Goal: Task Accomplishment & Management: Use online tool/utility

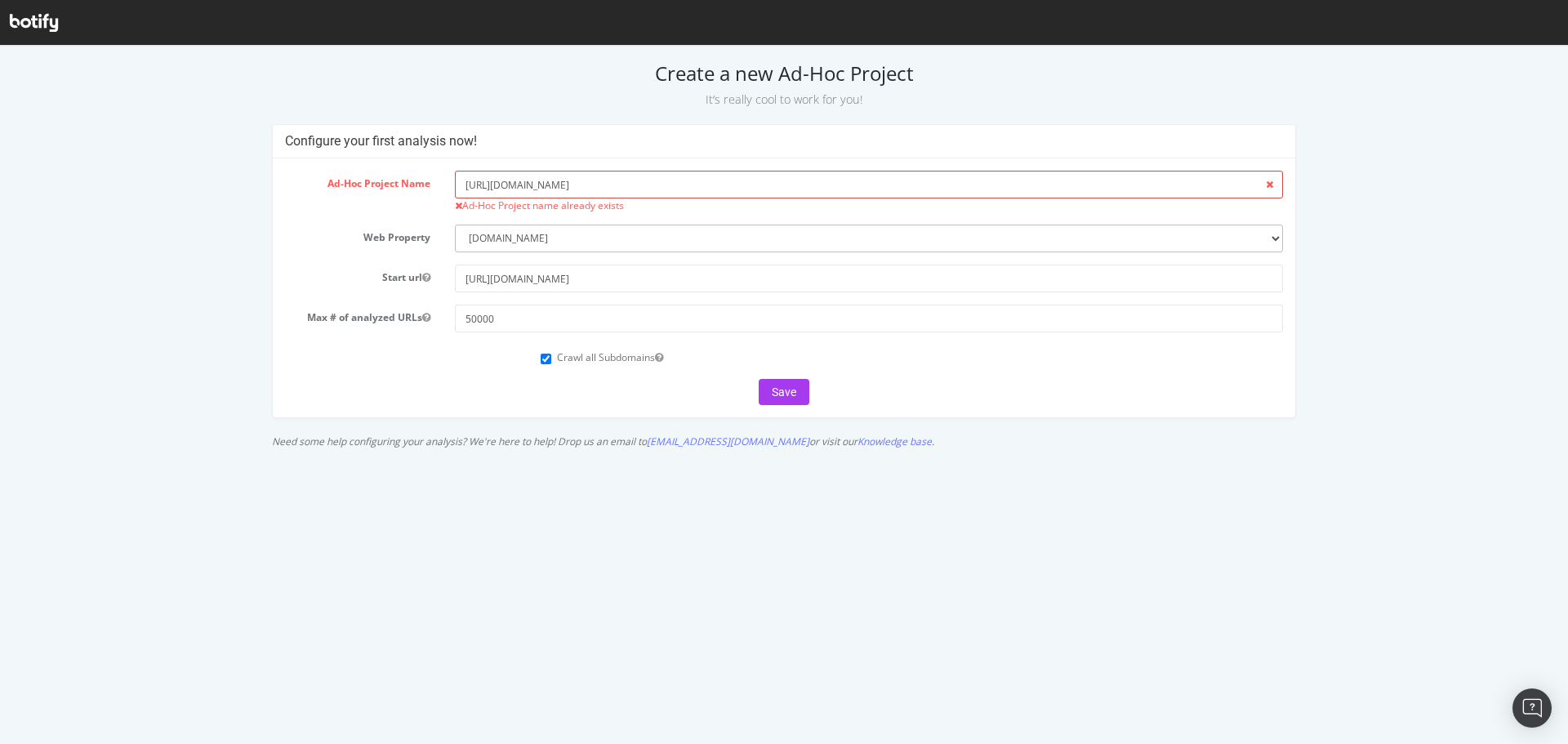
drag, startPoint x: 591, startPoint y: 181, endPoint x: 231, endPoint y: 173, distance: 360.1
click at [231, 173] on div "Configure your first analysis now! Ad-Hoc Project Name [URL][DOMAIN_NAME] Ad-Ho…" at bounding box center [784, 289] width 1561 height 332
type input "BPH"
click at [798, 395] on button "Save" at bounding box center [784, 391] width 51 height 26
click at [34, 18] on icon at bounding box center [34, 23] width 49 height 18
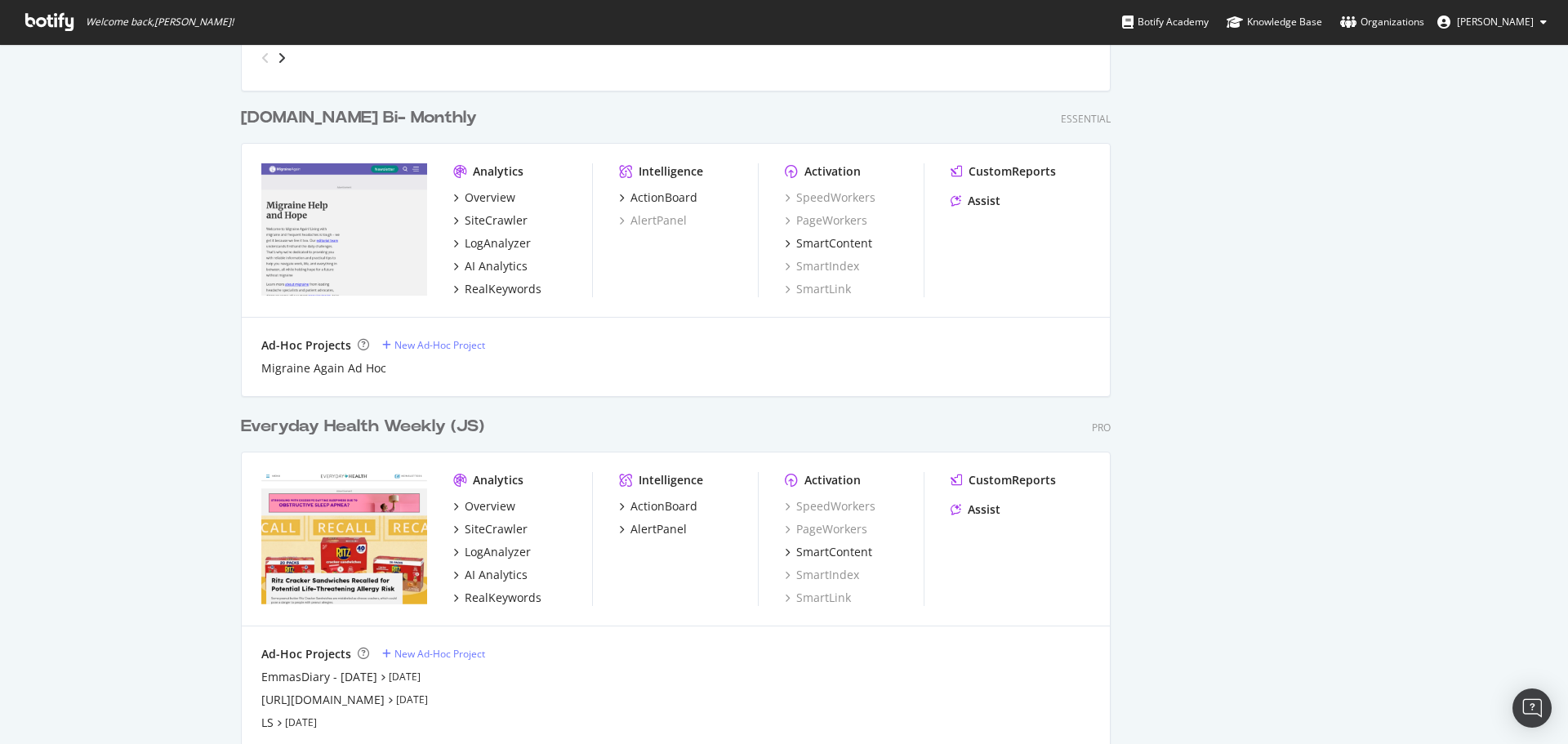
scroll to position [1959, 0]
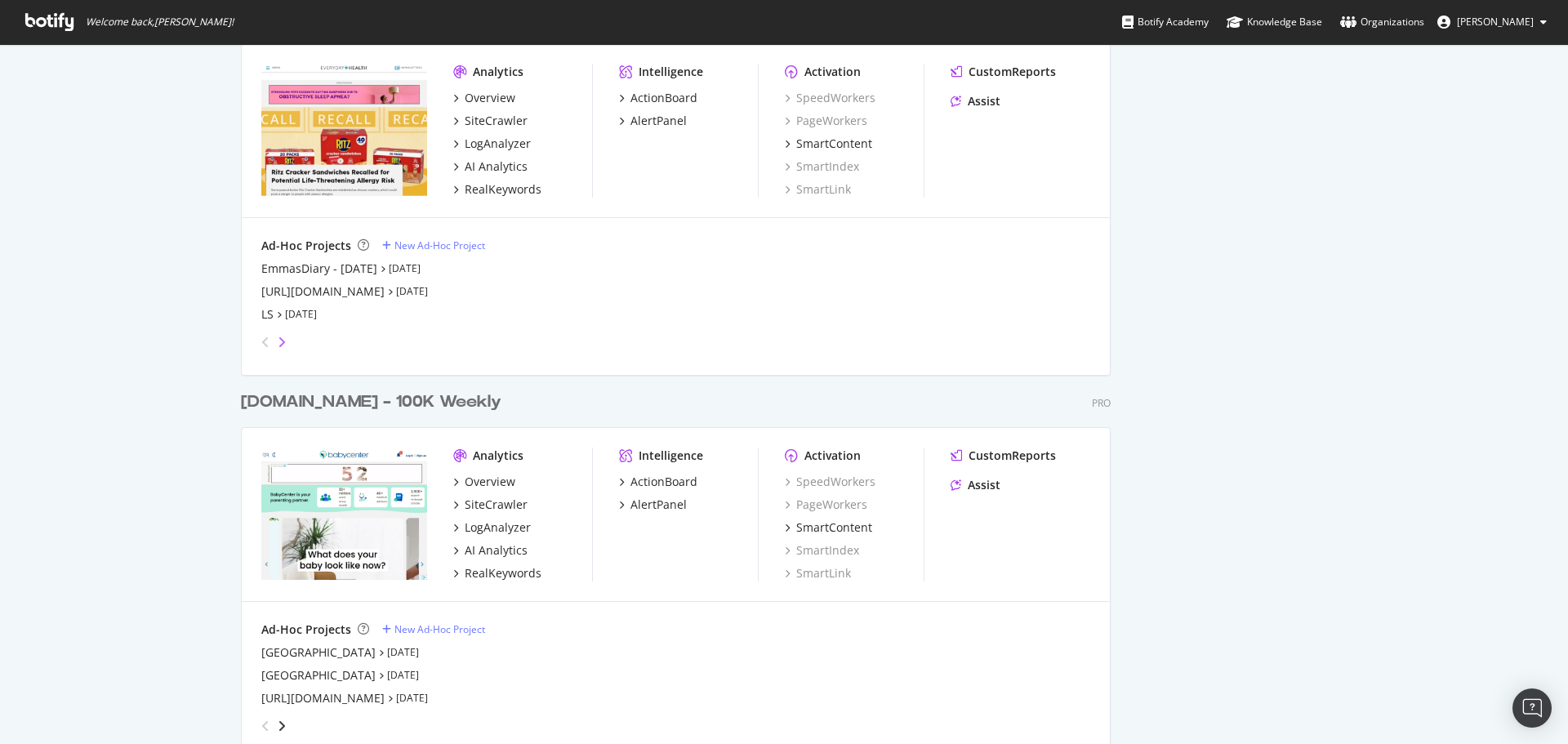
click at [278, 339] on icon "angle-right" at bounding box center [282, 342] width 8 height 13
click at [278, 339] on icon "angle-right" at bounding box center [282, 342] width 8 height 13
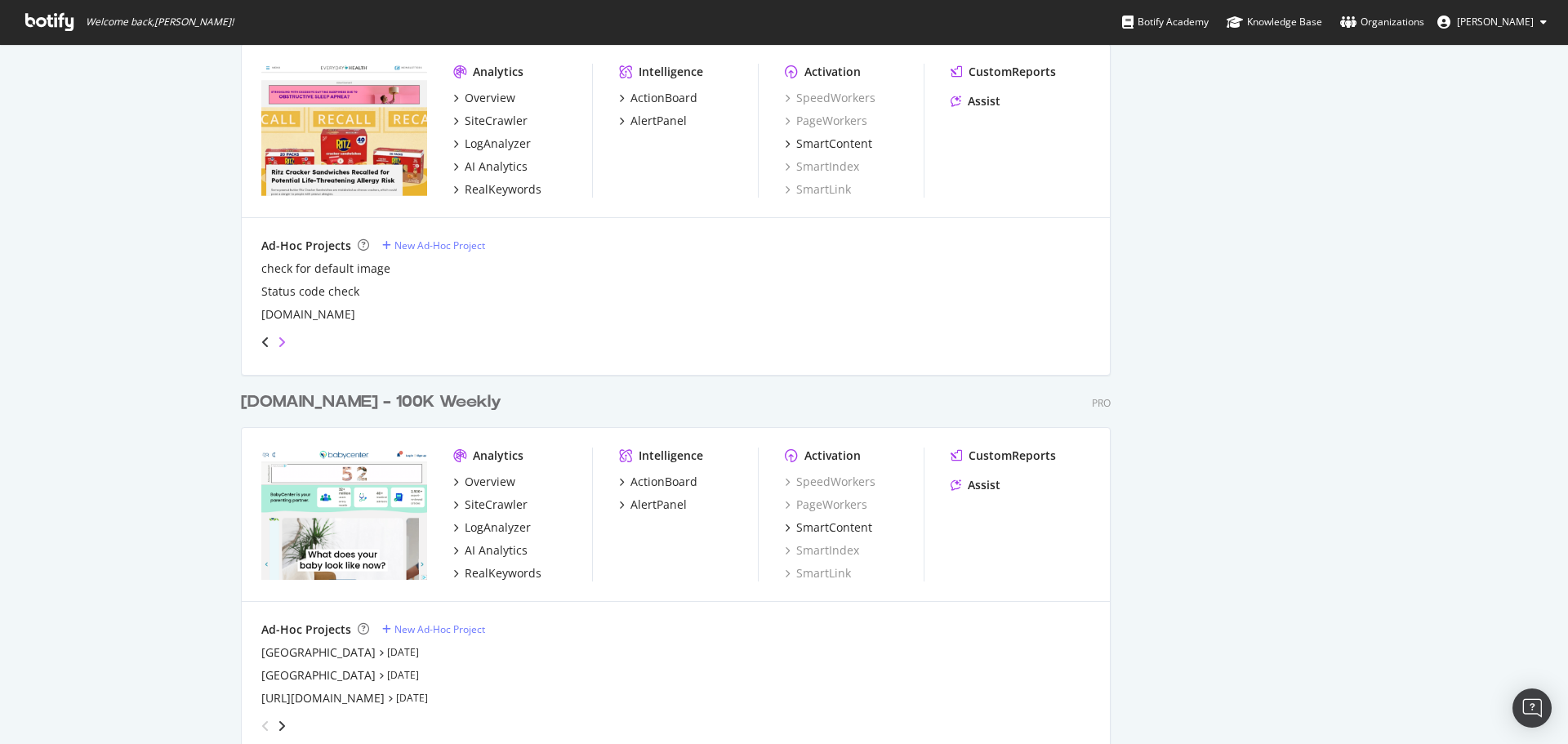
click at [278, 339] on icon "angle-right" at bounding box center [282, 342] width 8 height 13
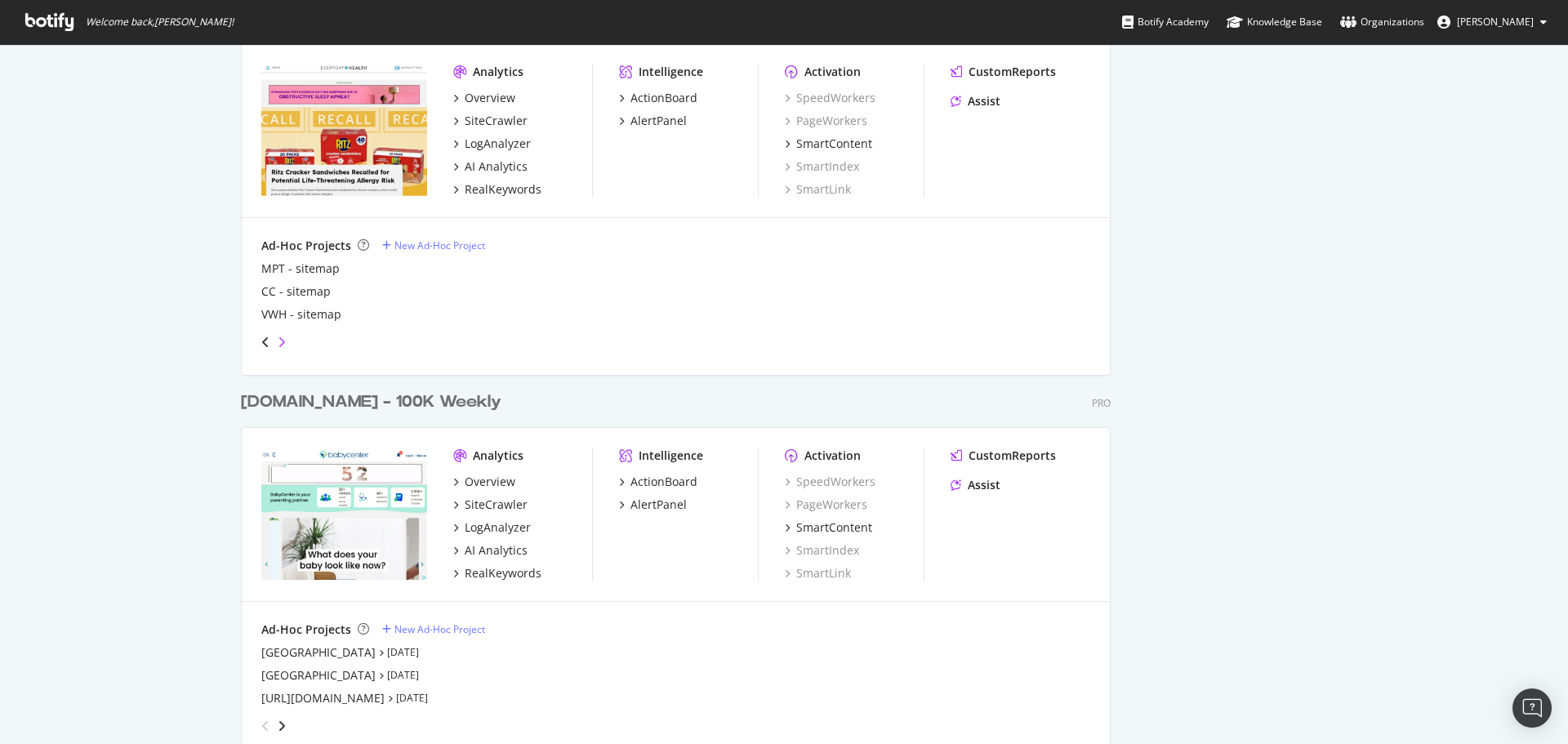
click at [278, 339] on icon "angle-right" at bounding box center [282, 342] width 8 height 13
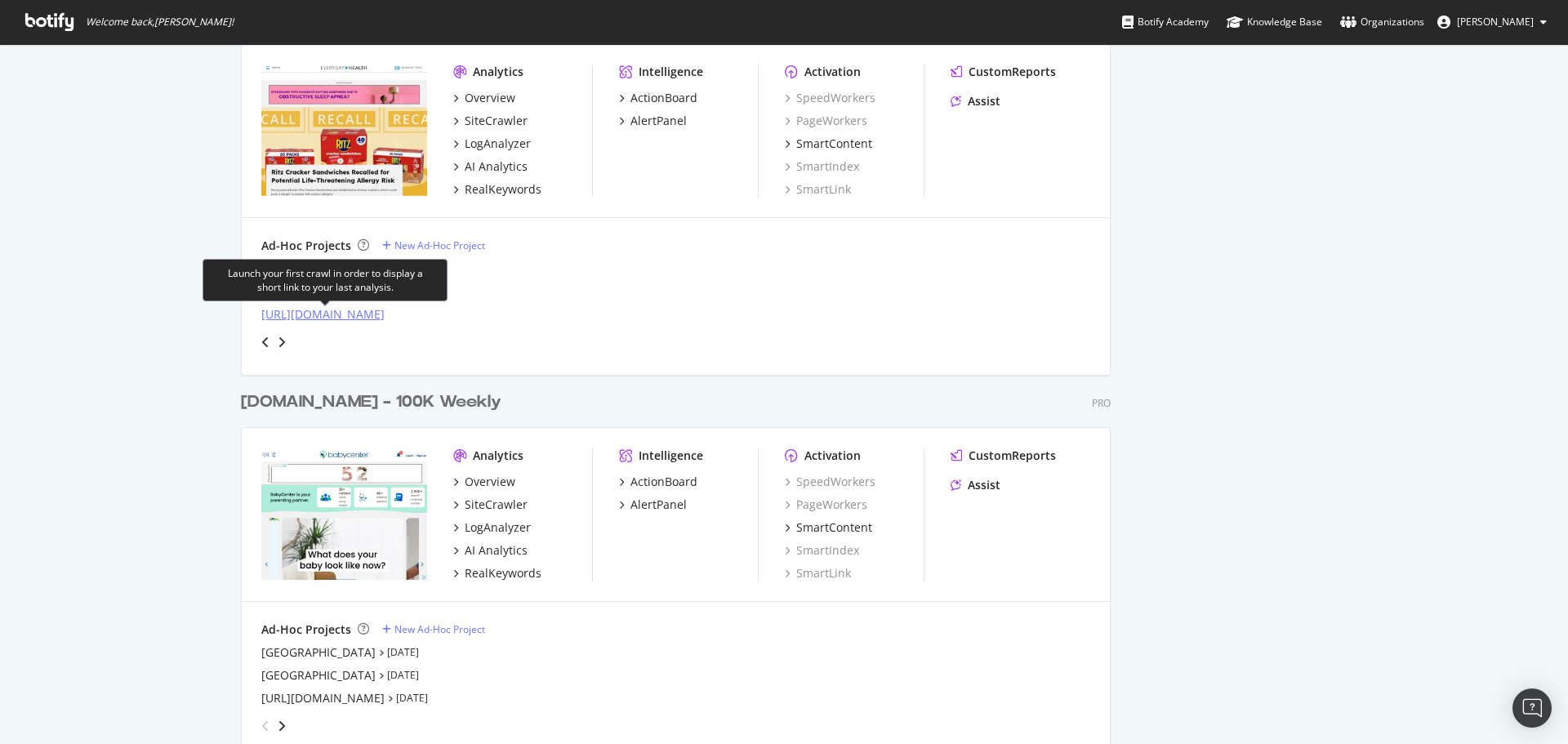
click at [298, 308] on div "[URL][DOMAIN_NAME]" at bounding box center [323, 314] width 123 height 17
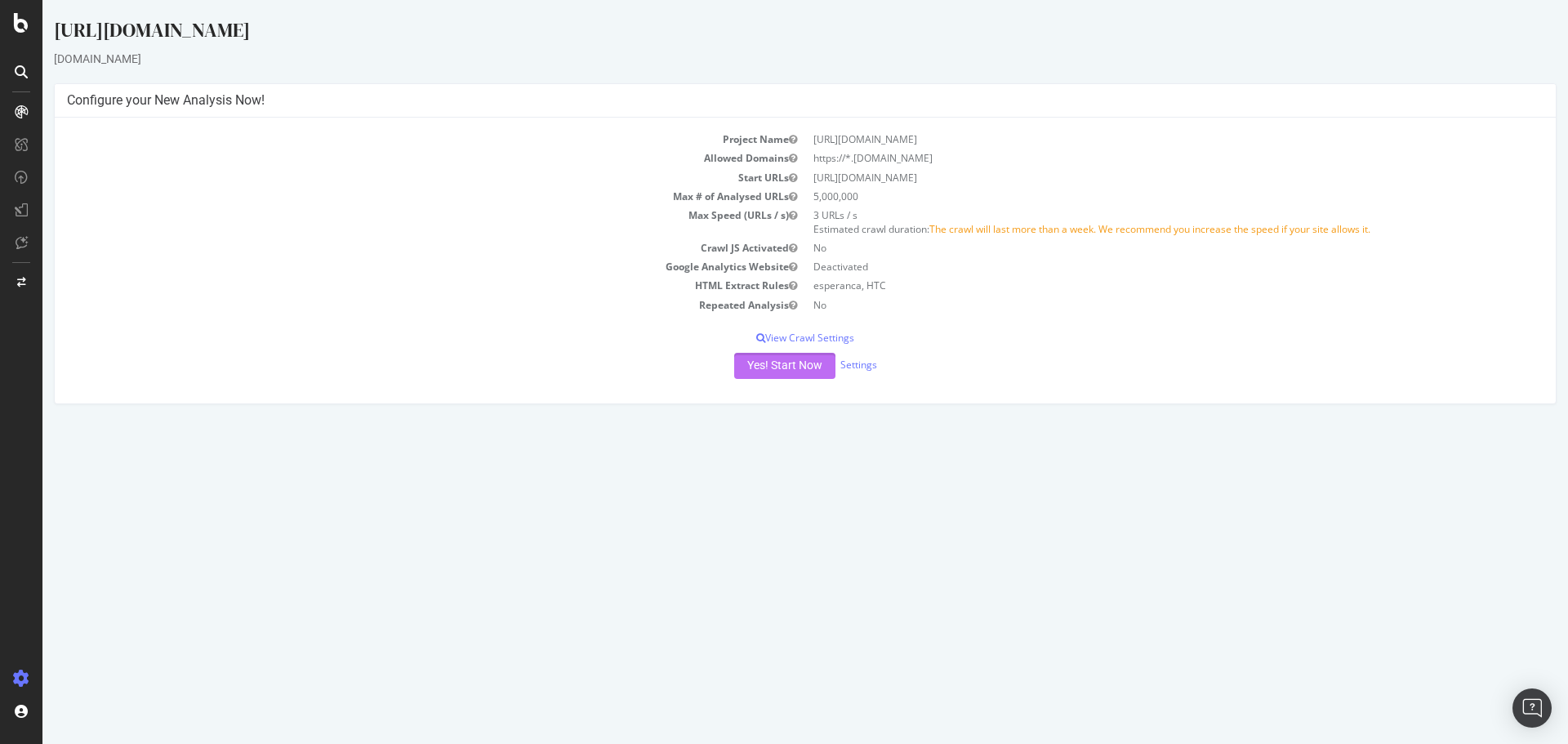
click at [797, 369] on button "Yes! Start Now" at bounding box center [784, 365] width 101 height 26
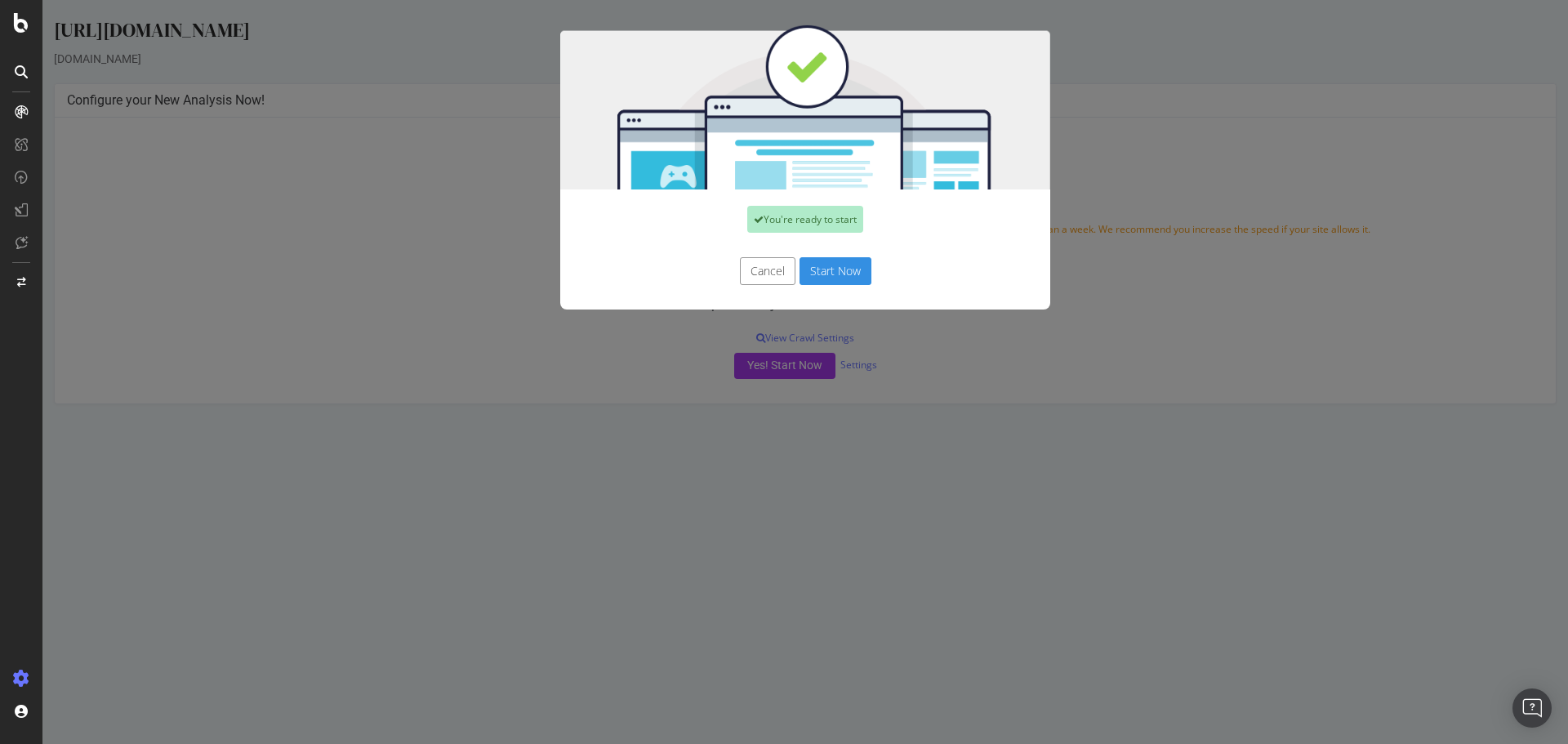
click at [848, 265] on button "Start Now" at bounding box center [835, 271] width 72 height 28
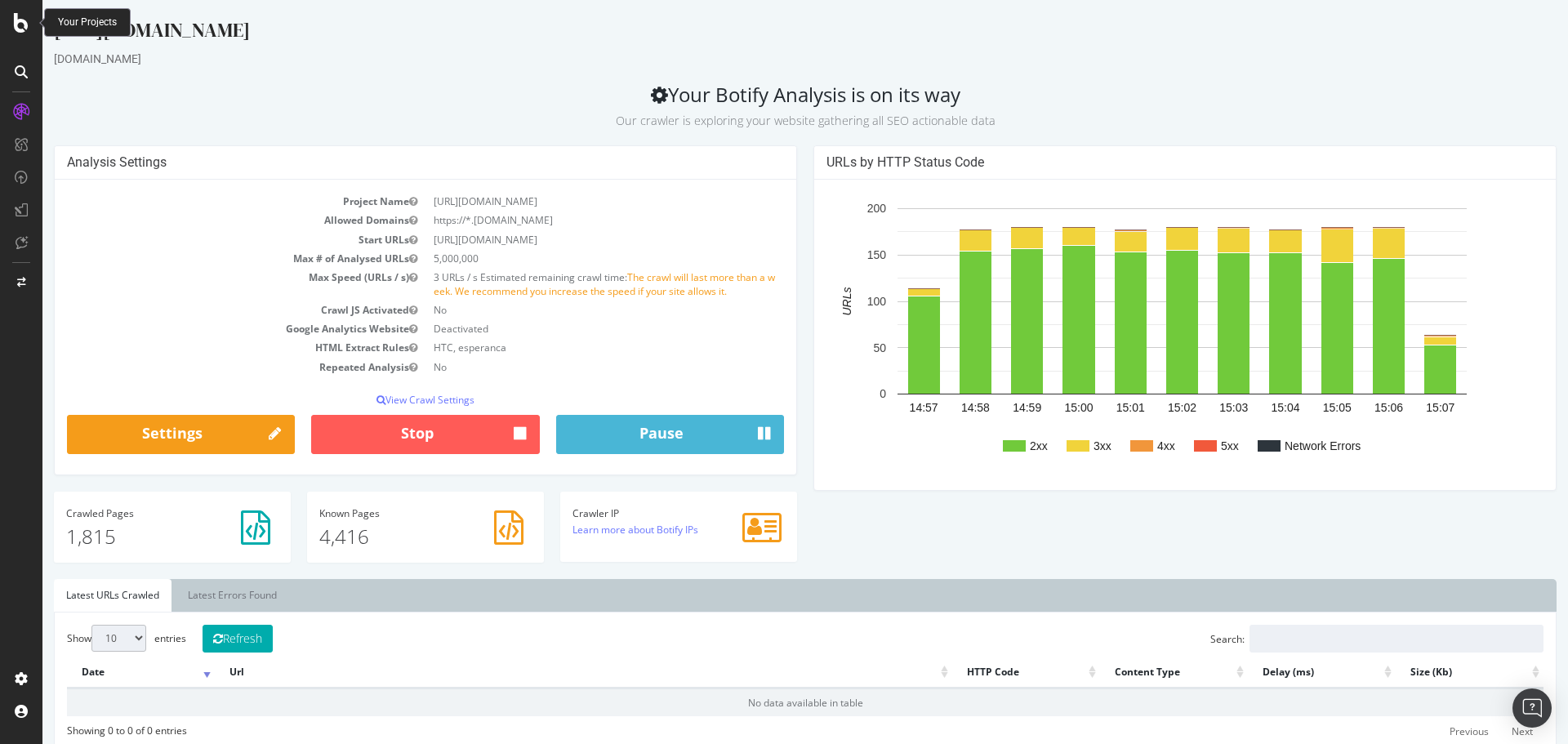
click at [17, 26] on icon at bounding box center [22, 23] width 15 height 19
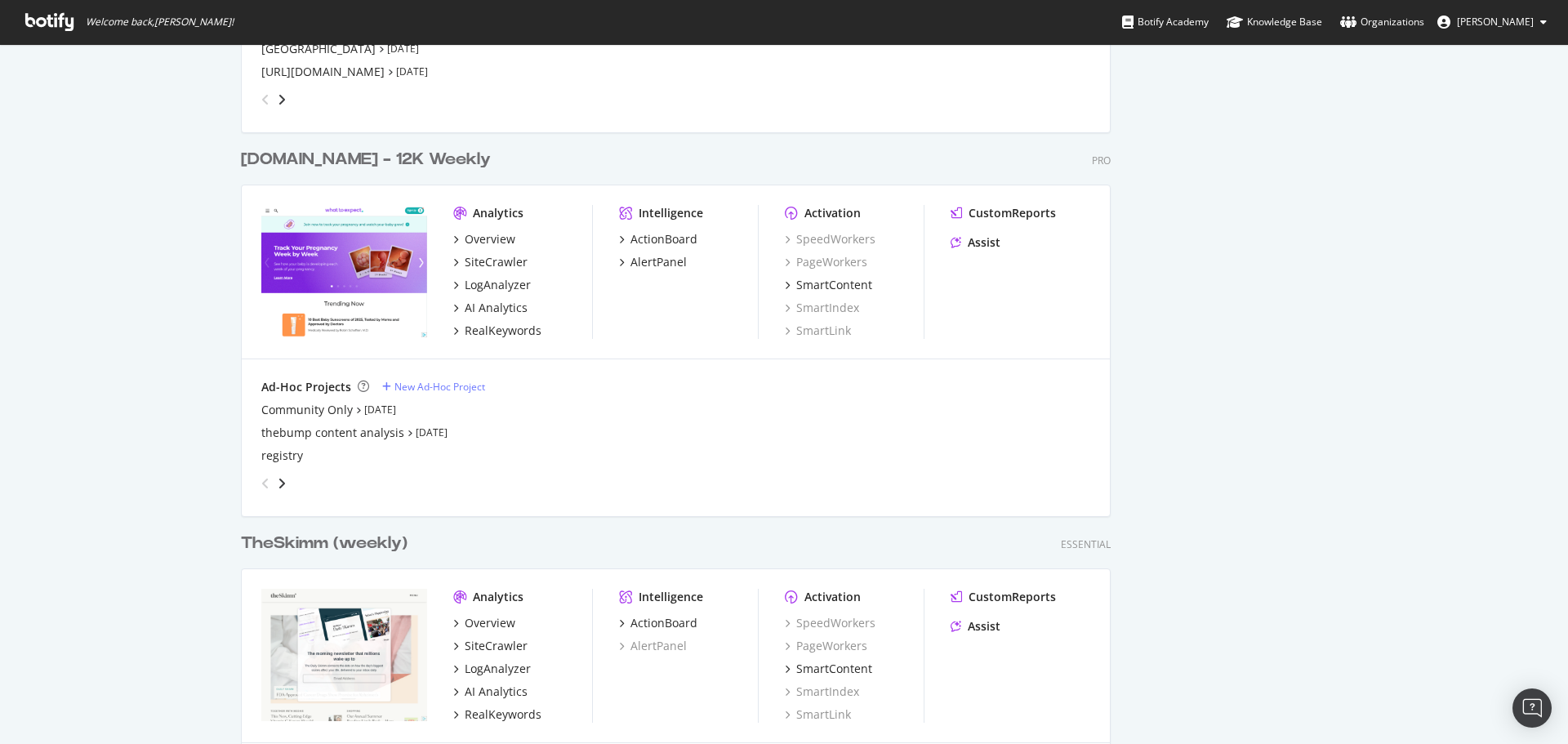
scroll to position [2857, 0]
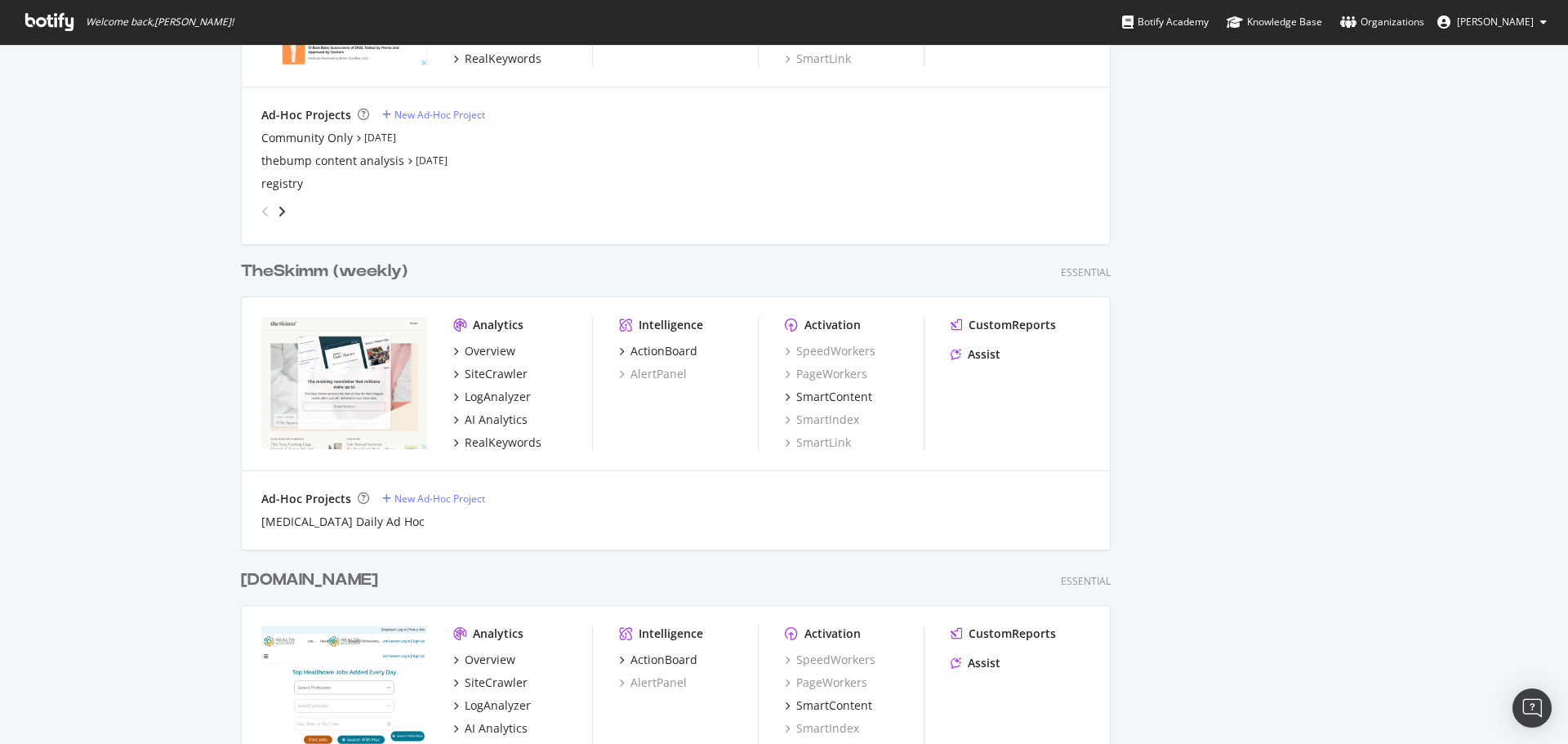
click at [350, 276] on div "TheSkimm (weekly)" at bounding box center [324, 272] width 166 height 23
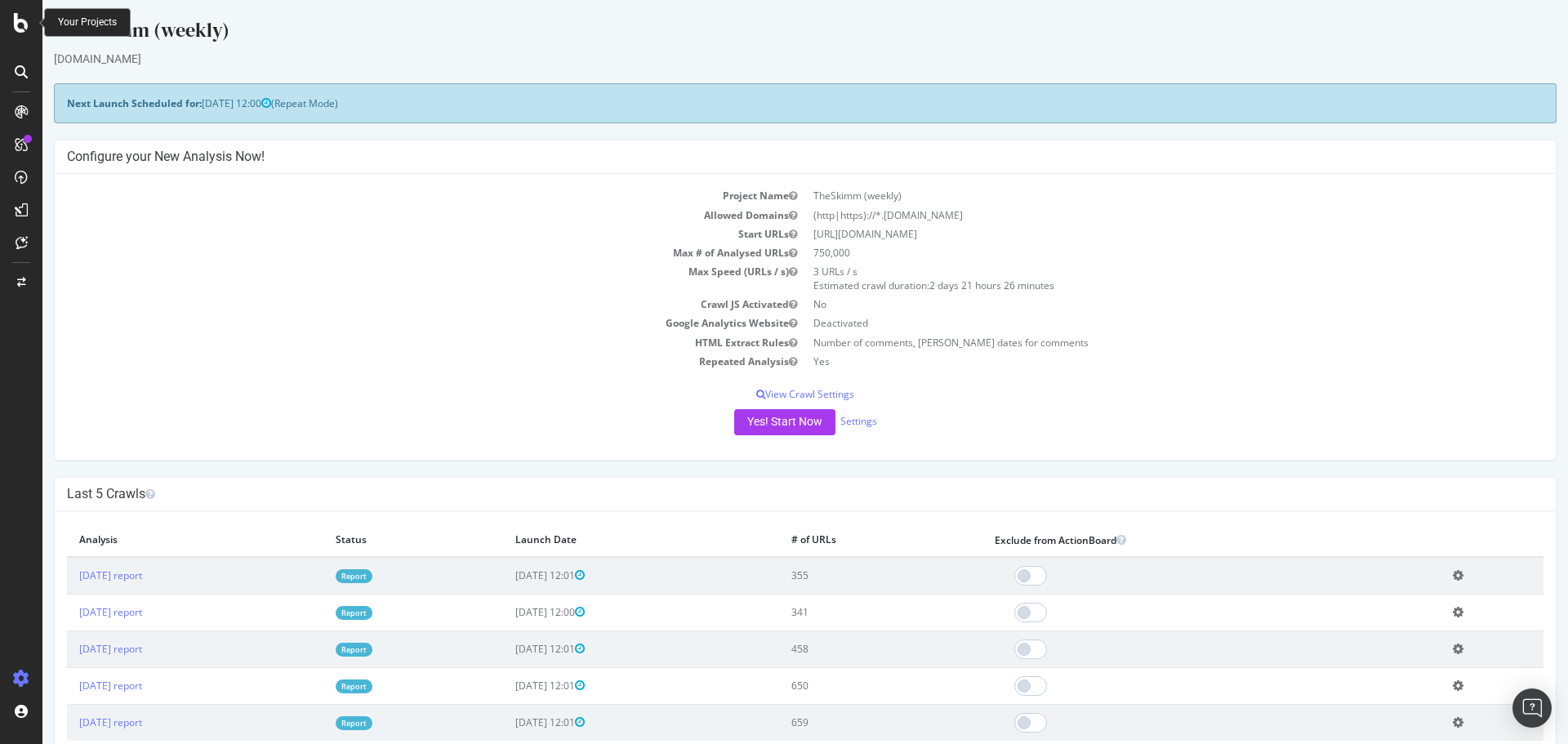
click at [31, 29] on div at bounding box center [21, 23] width 39 height 19
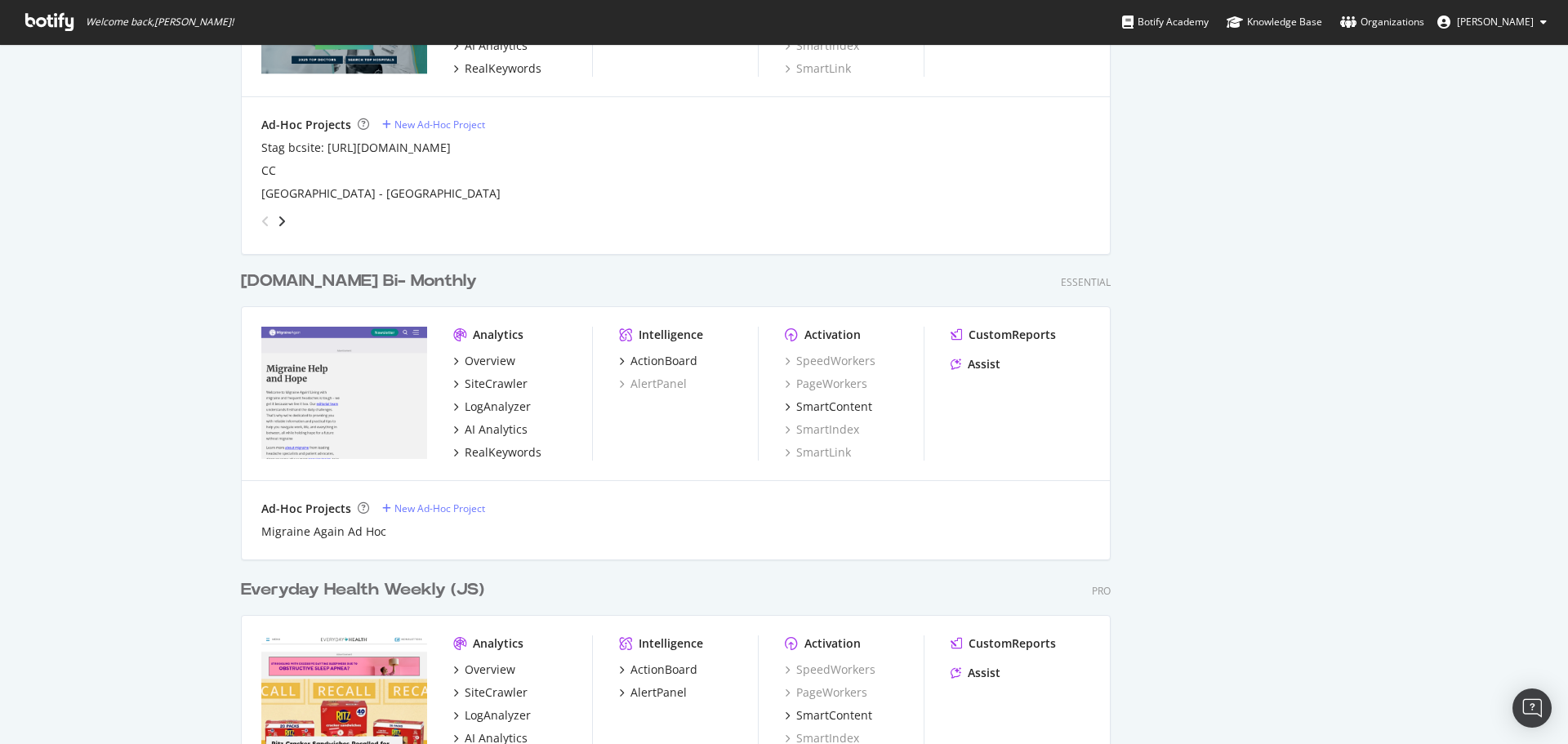
scroll to position [1715, 0]
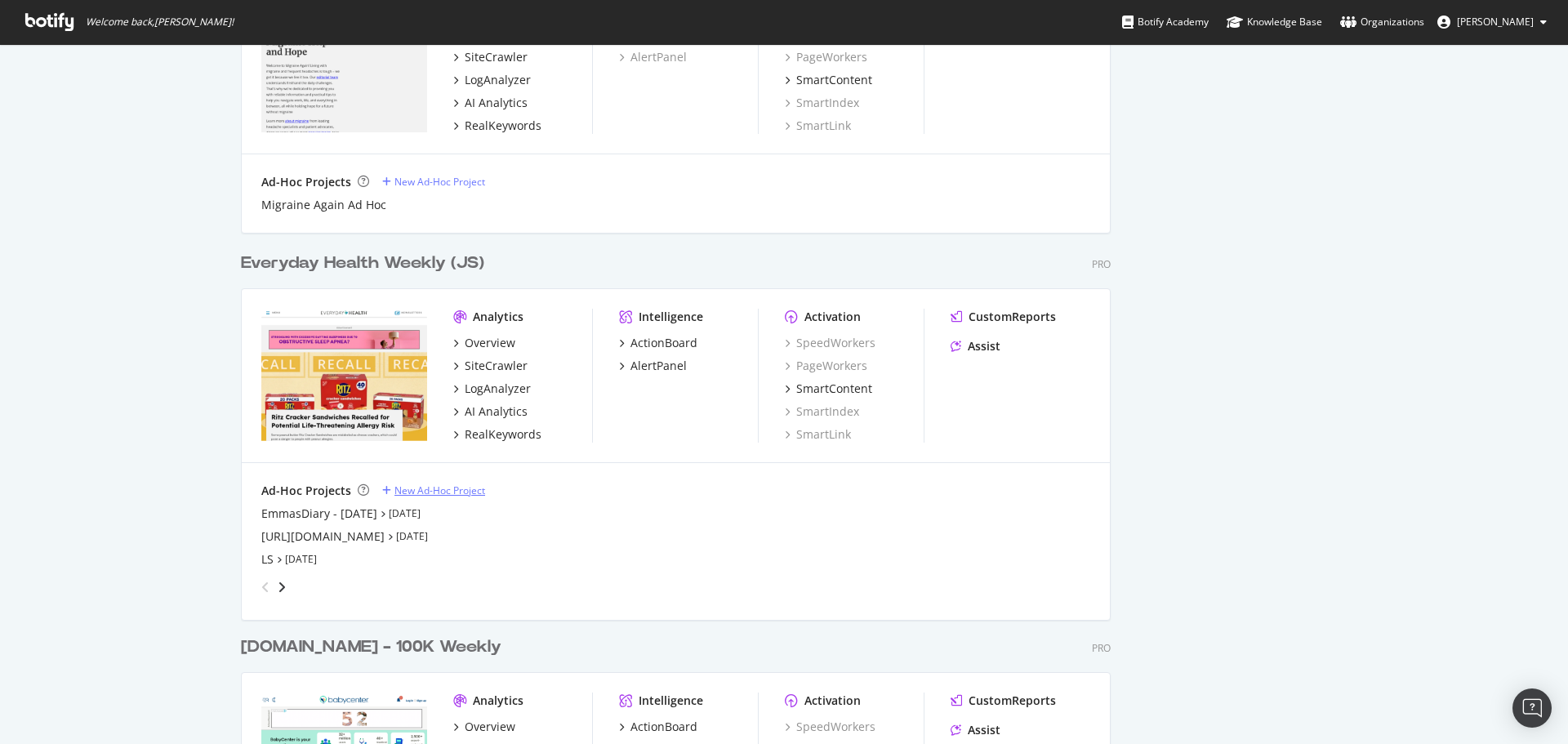
click at [416, 492] on div "New Ad-Hoc Project" at bounding box center [440, 490] width 90 height 14
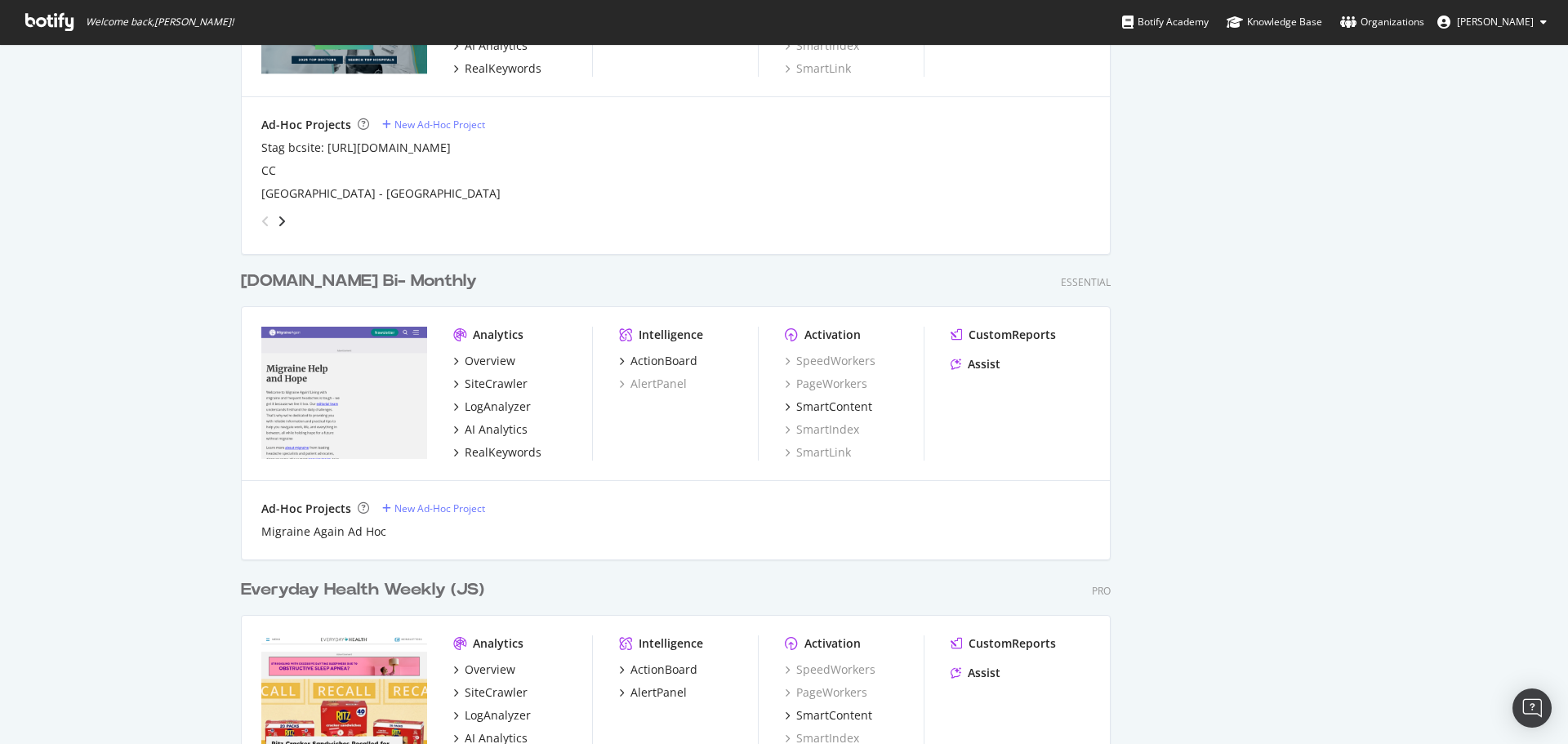
scroll to position [1715, 0]
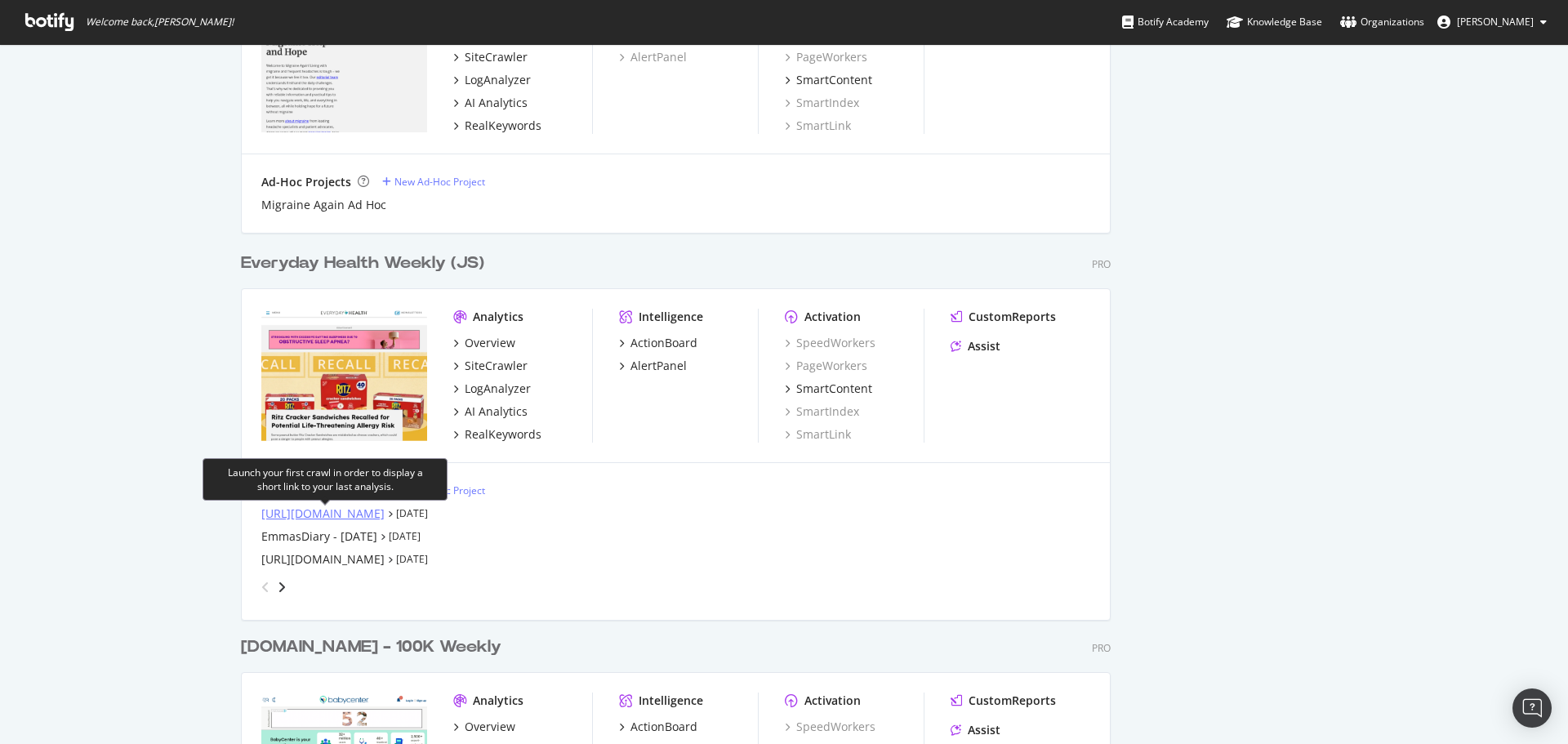
click at [311, 517] on div "[URL][DOMAIN_NAME]" at bounding box center [323, 514] width 123 height 17
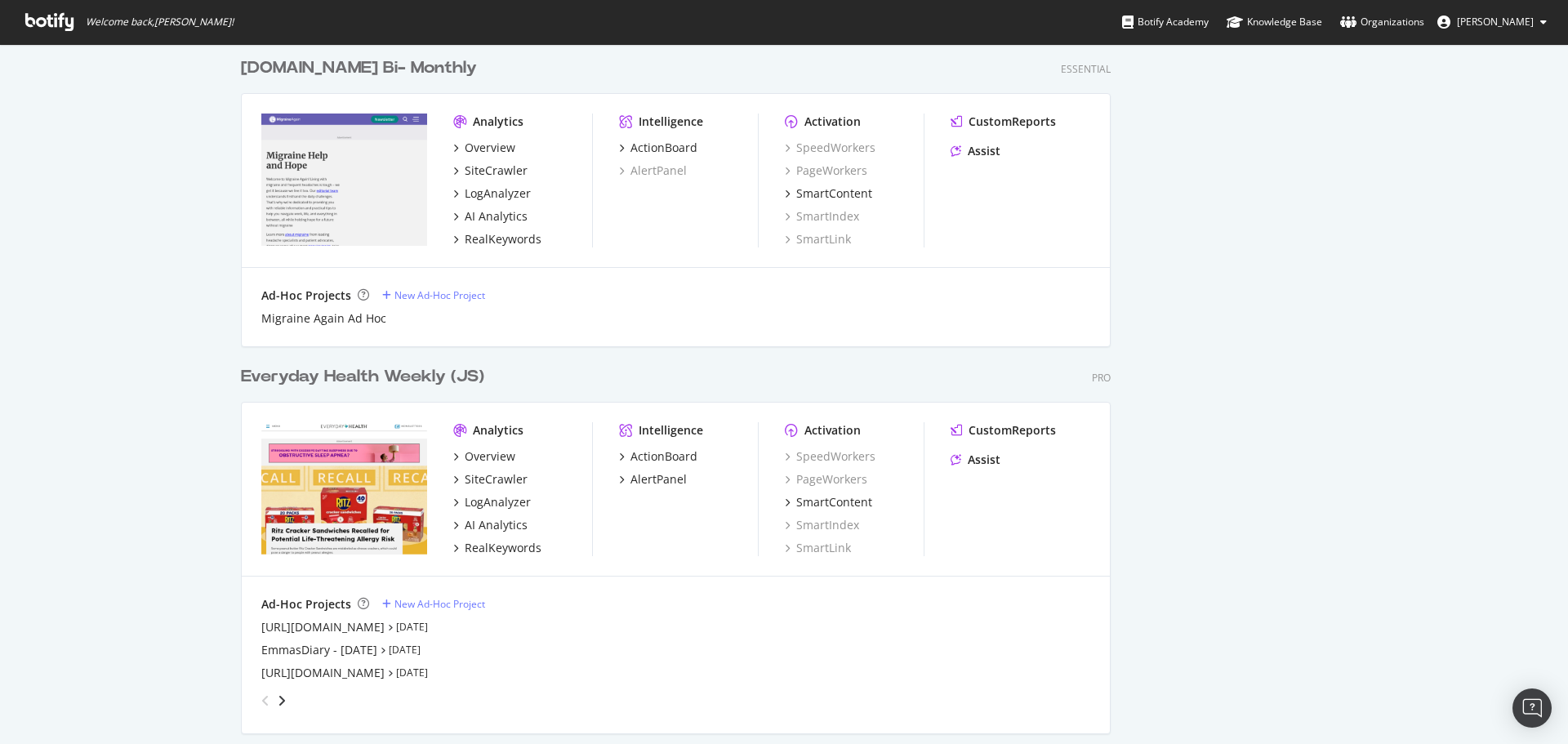
scroll to position [1633, 0]
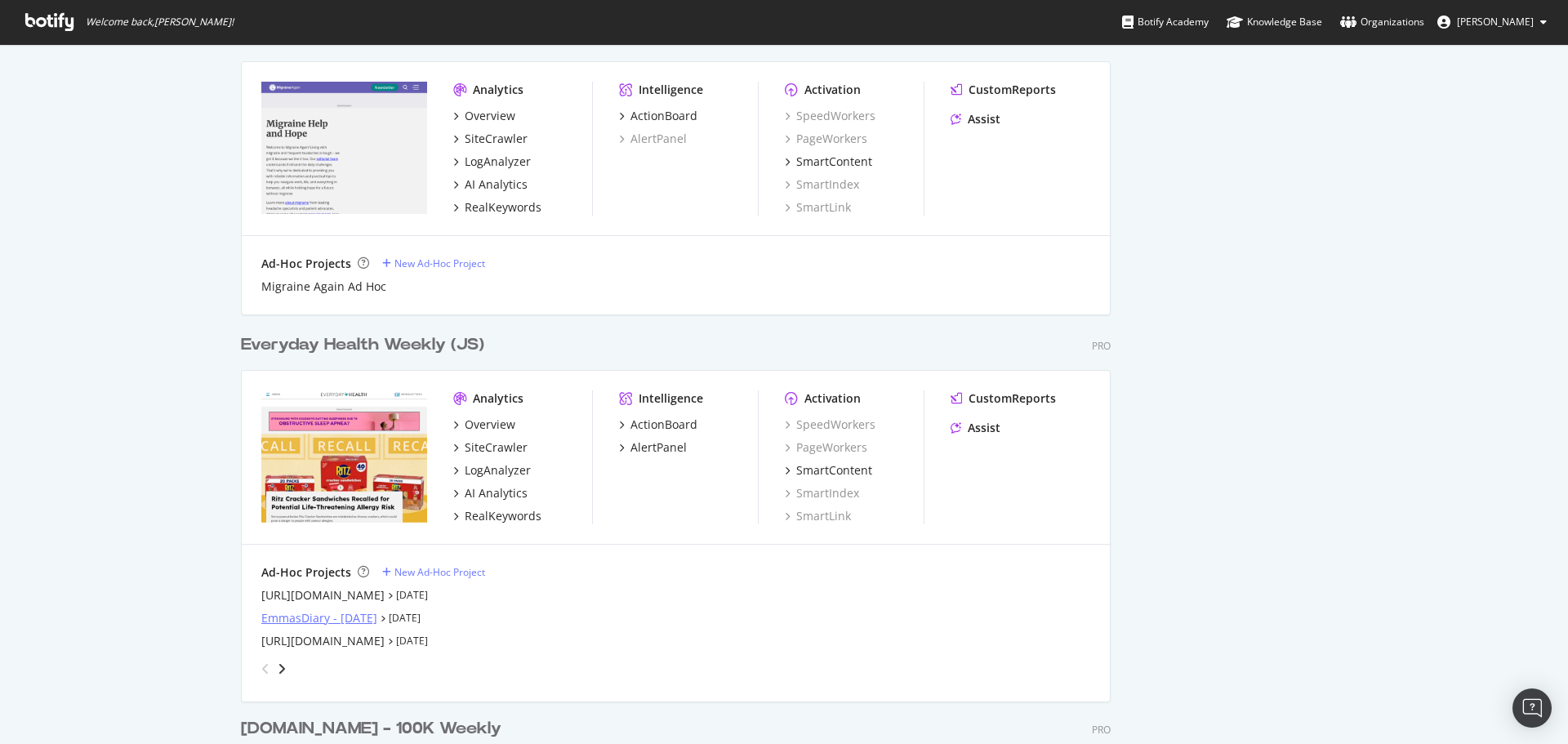
click at [271, 625] on div "EmmasDiary - [DATE]" at bounding box center [319, 619] width 116 height 17
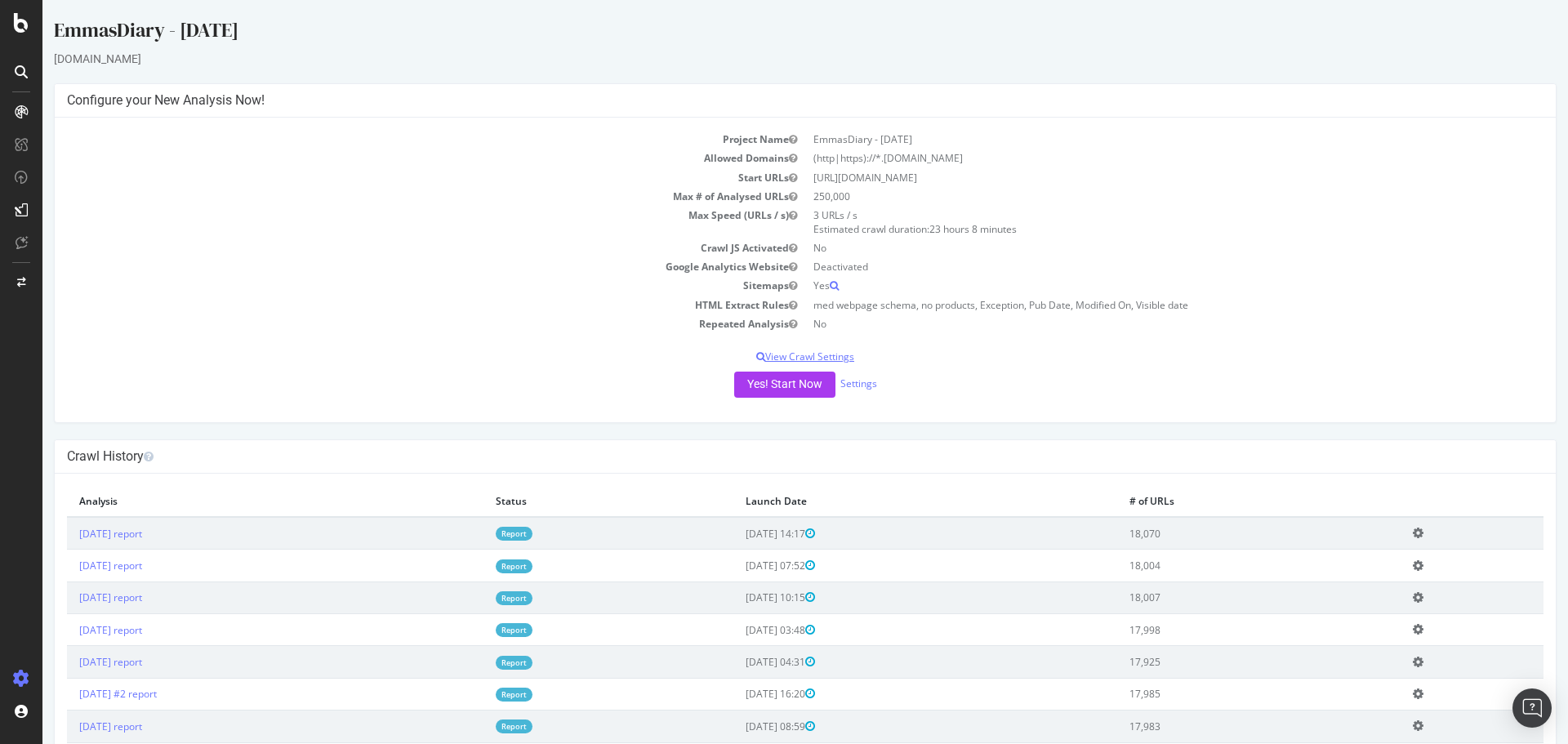
click at [829, 357] on p "View Crawl Settings" at bounding box center [805, 356] width 1477 height 14
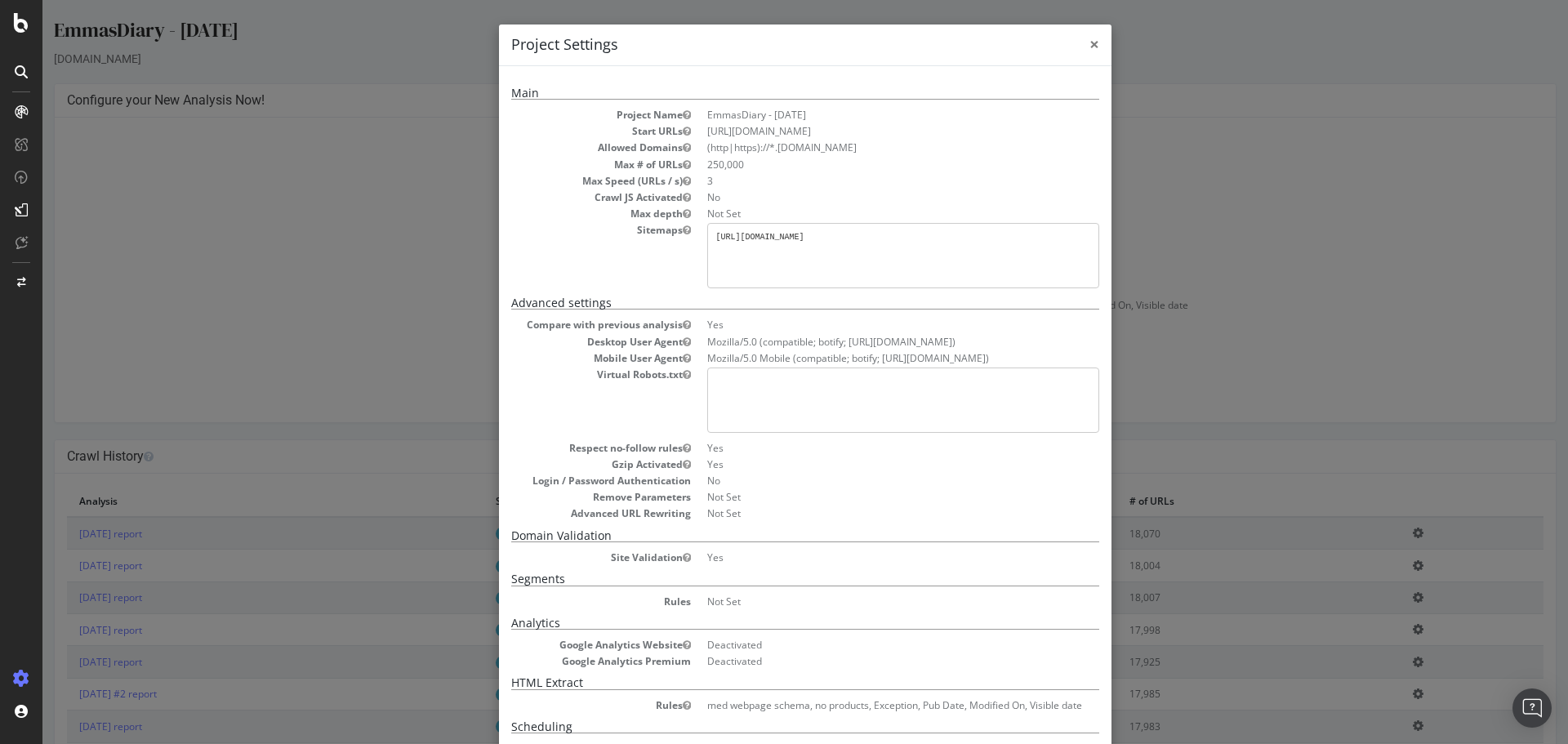
click at [1090, 47] on span "×" at bounding box center [1095, 43] width 10 height 23
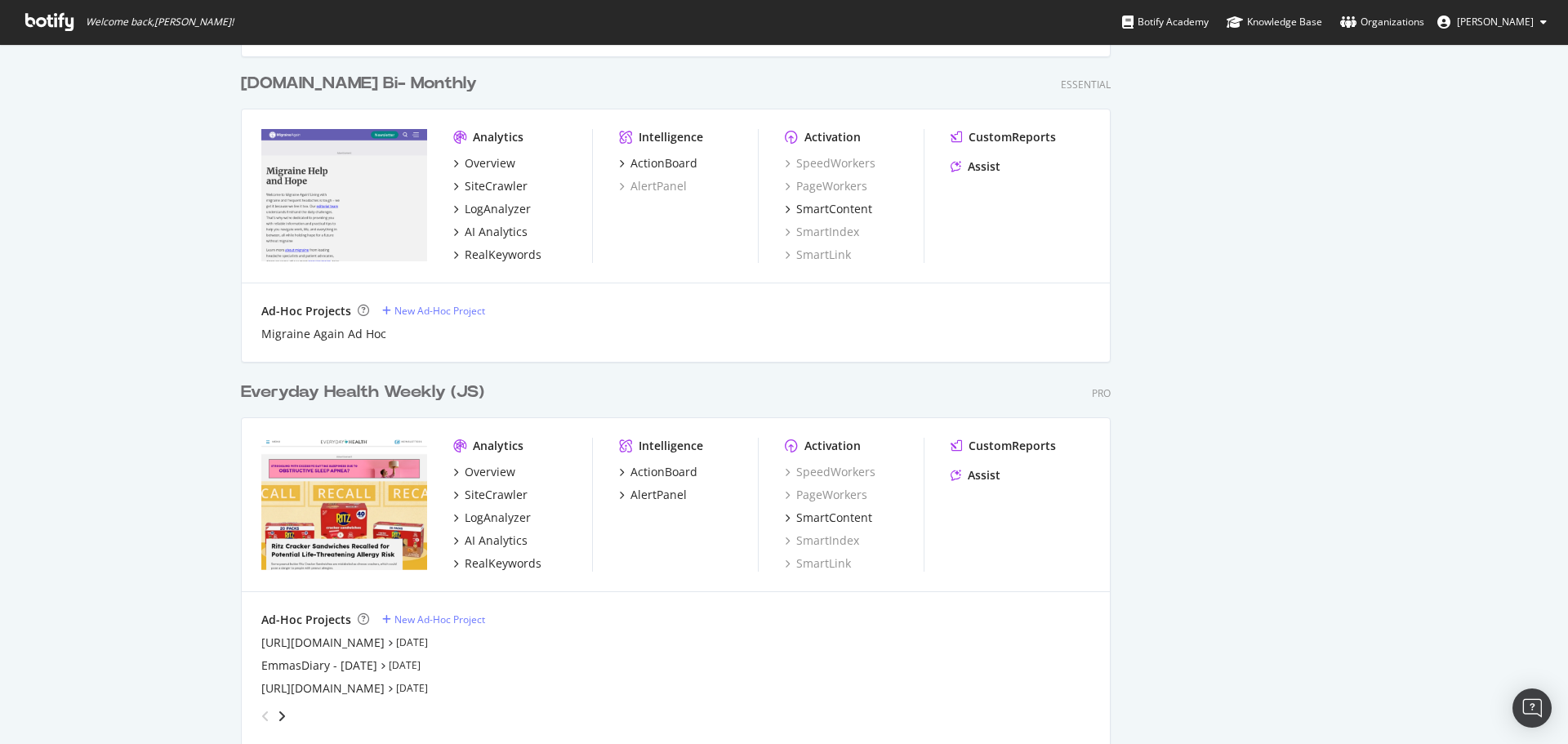
scroll to position [1633, 0]
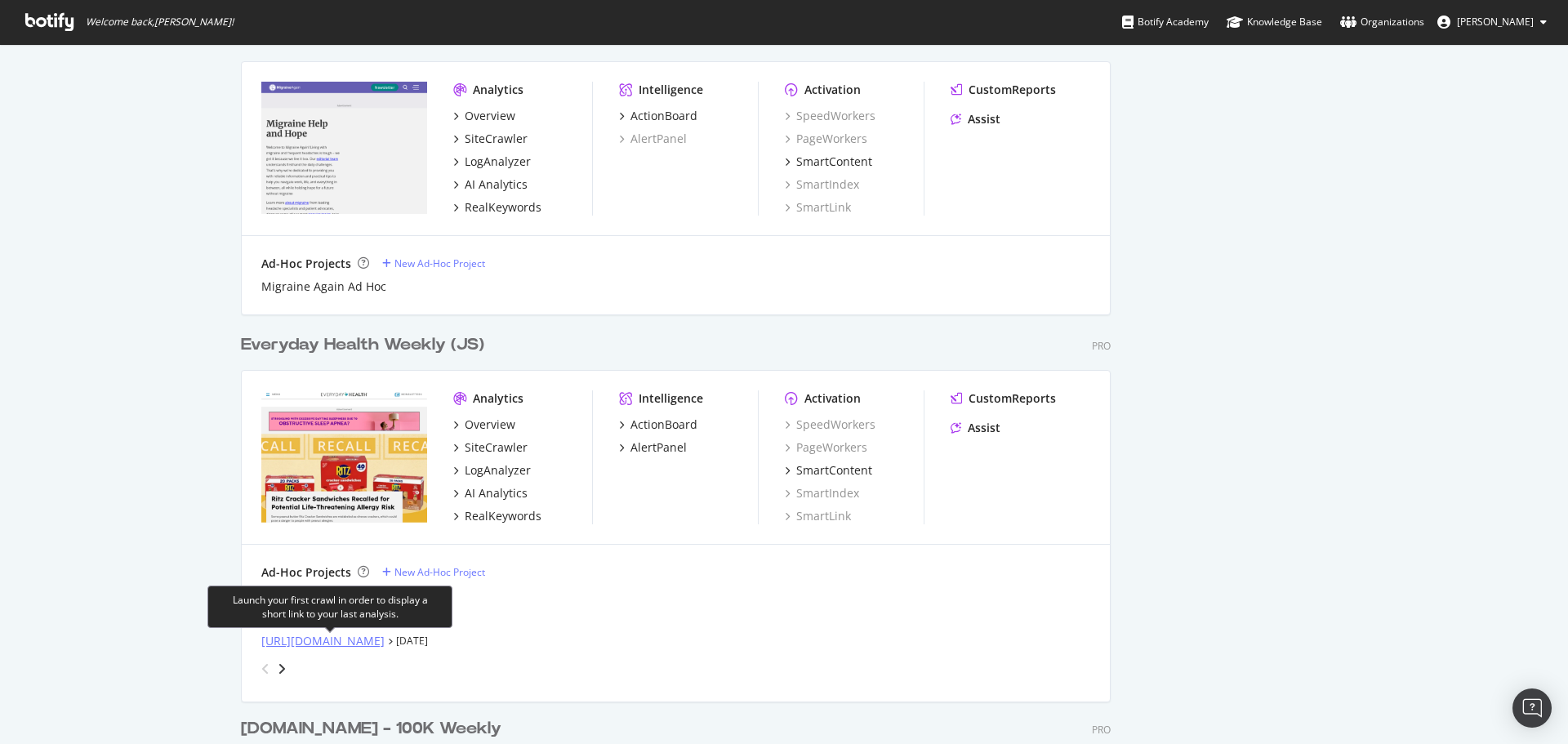
click at [302, 634] on div "[URL][DOMAIN_NAME]" at bounding box center [323, 641] width 123 height 17
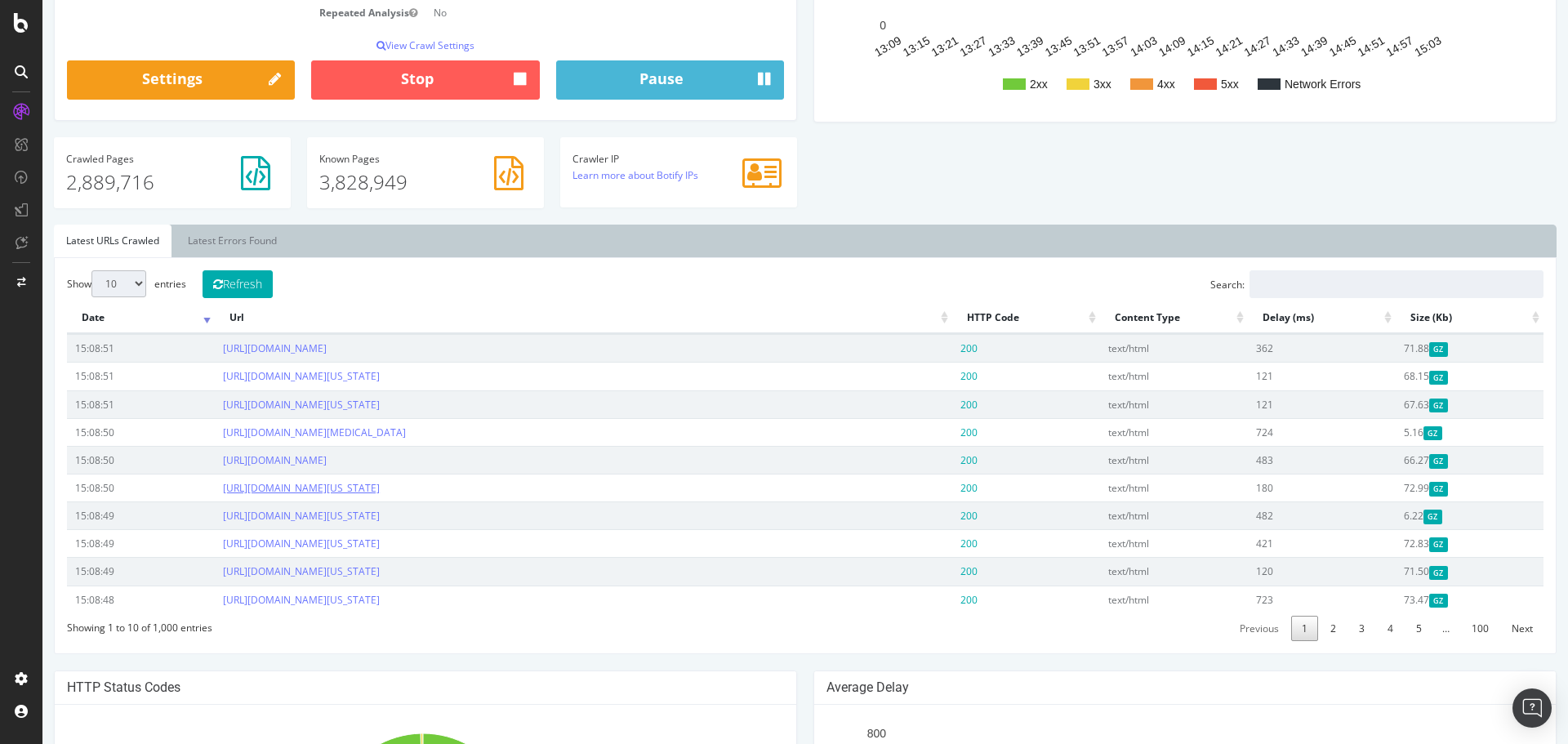
scroll to position [490, 0]
